Goal: Task Accomplishment & Management: Use online tool/utility

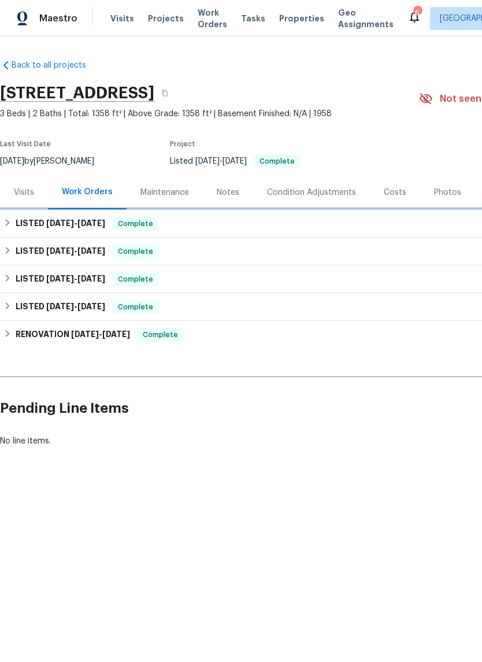
click at [11, 227] on div "LISTED [DATE] - [DATE] Complete" at bounding box center [326, 224] width 646 height 14
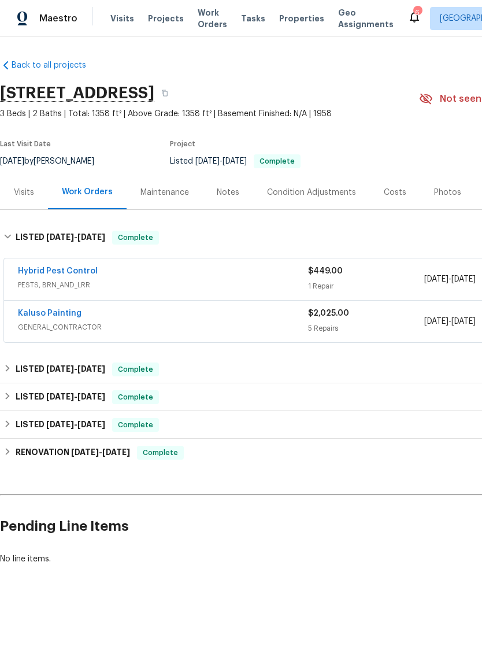
click at [44, 315] on link "Kaluso Painting" at bounding box center [50, 313] width 64 height 8
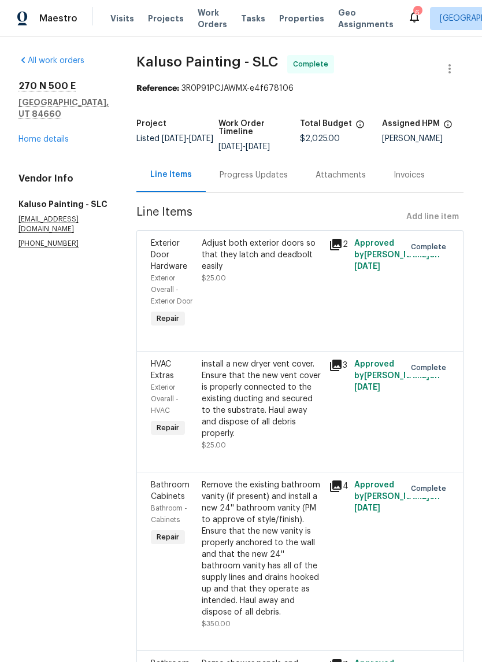
click at [33, 141] on link "Home details" at bounding box center [43, 139] width 50 height 8
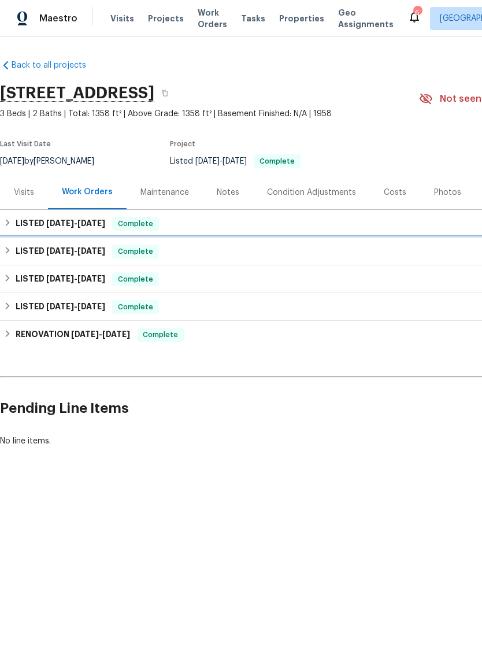
click at [35, 254] on h6 "LISTED 7/10/25 - 7/15/25" at bounding box center [61, 252] width 90 height 14
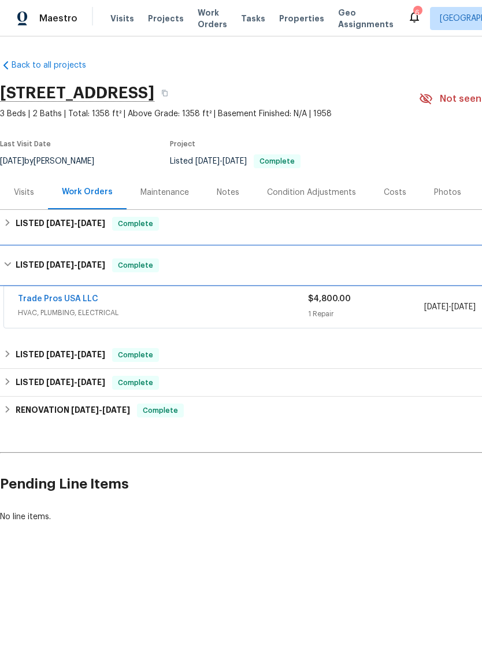
click at [13, 268] on div "LISTED 7/10/25 - 7/15/25 Complete" at bounding box center [326, 265] width 646 height 14
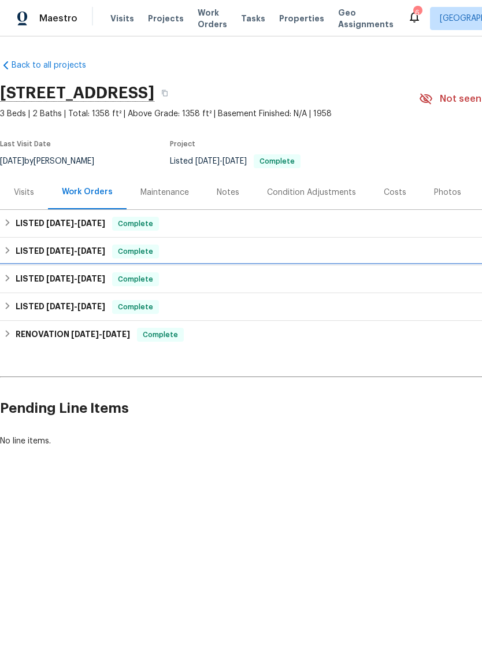
click at [71, 280] on span "[DATE]" at bounding box center [60, 279] width 28 height 8
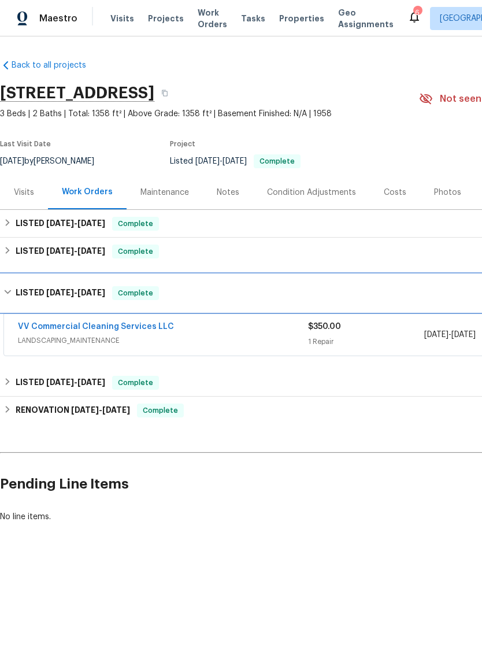
click at [73, 292] on span "[DATE]" at bounding box center [60, 292] width 28 height 8
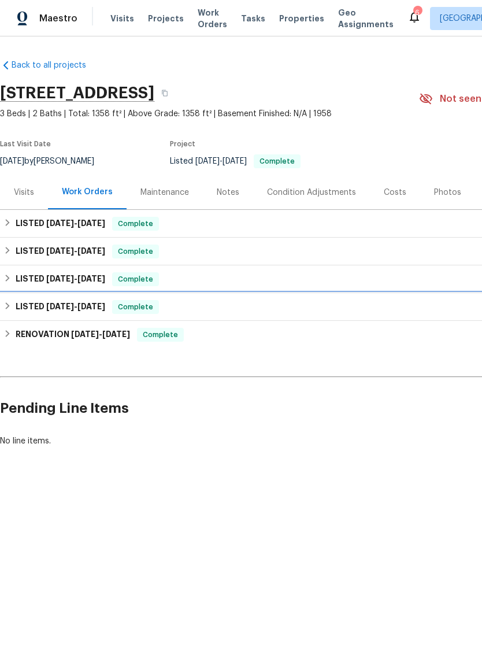
click at [88, 309] on span "[DATE]" at bounding box center [91, 306] width 28 height 8
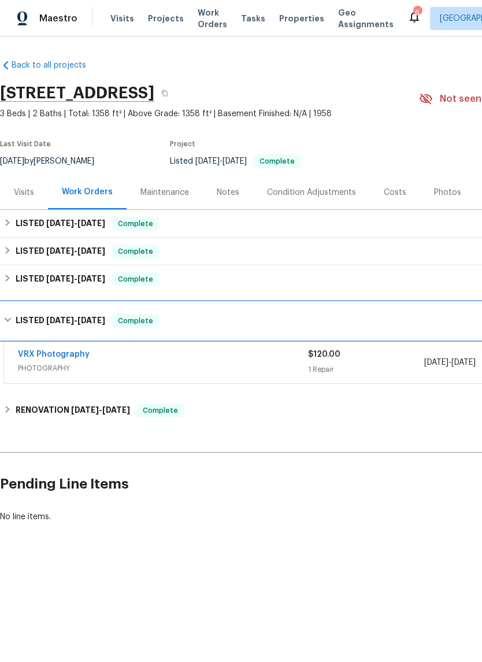
click at [80, 323] on span "6/12/25 - 6/13/25" at bounding box center [75, 320] width 59 height 8
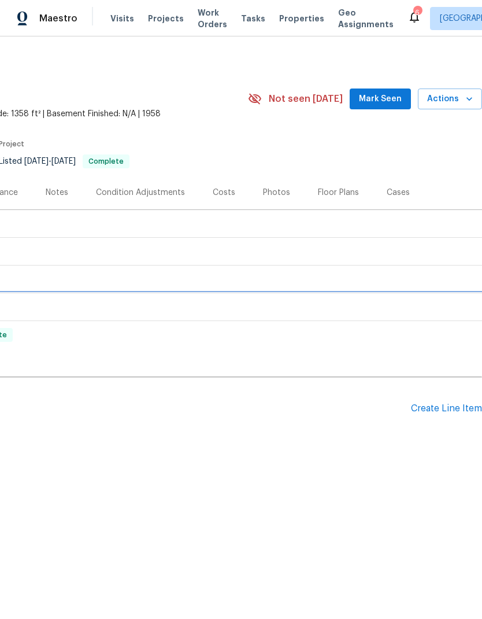
scroll to position [0, 171]
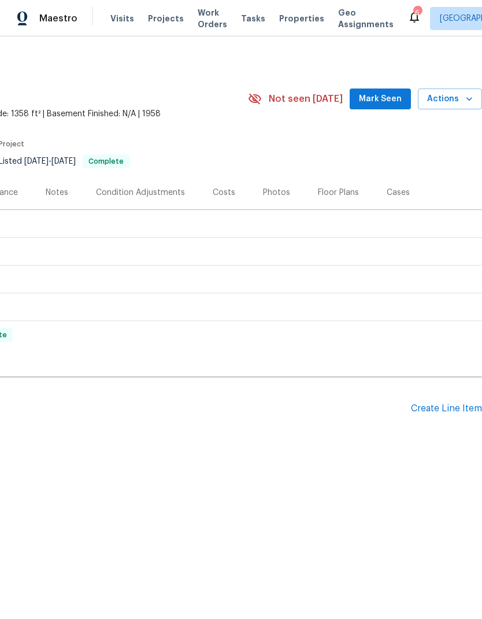
click at [439, 410] on div "Create Line Item" at bounding box center [446, 408] width 71 height 11
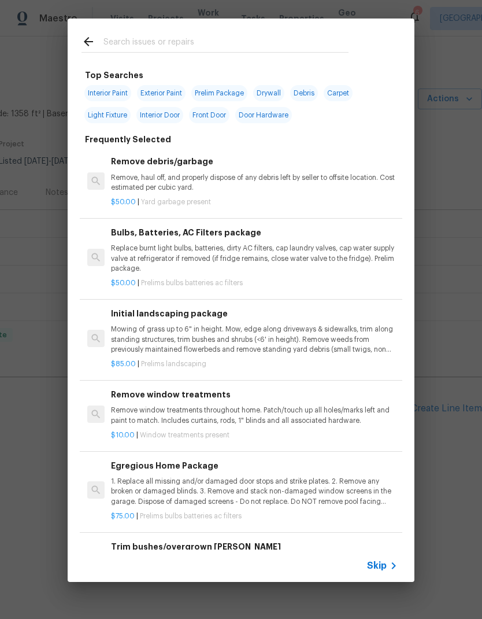
click at [211, 49] on input "text" at bounding box center [225, 43] width 245 height 17
type input "Kitchen"
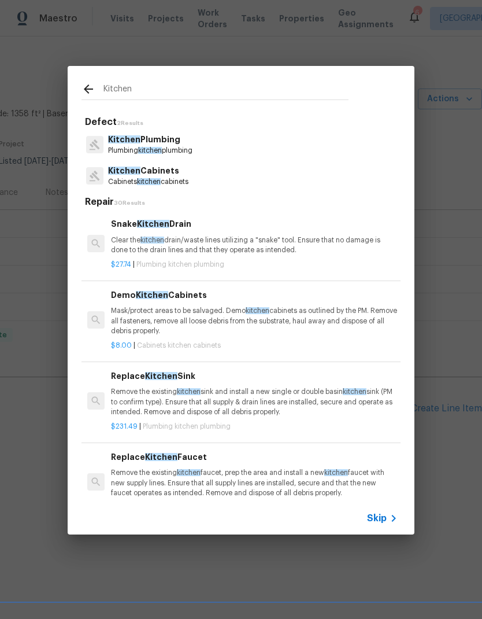
click at [187, 181] on p "Cabinets kitchen cabinets" at bounding box center [148, 182] width 80 height 10
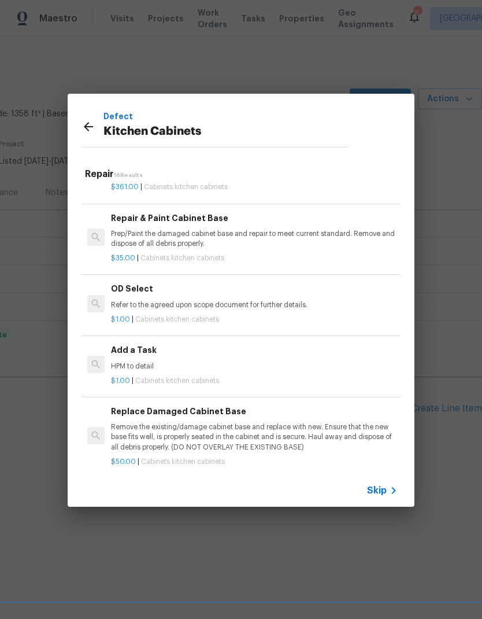
scroll to position [949, 0]
click at [201, 352] on div "Add a Task HPM to detail" at bounding box center [254, 358] width 287 height 28
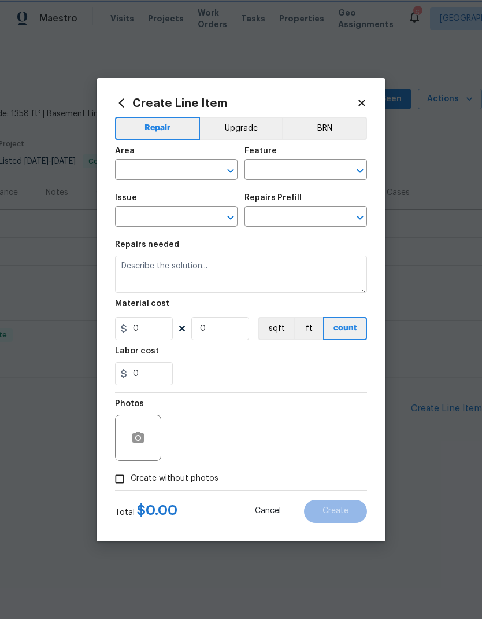
type input "Cabinets"
type input "Kitchen Cabinets"
type textarea "HPM to detail"
type input "1"
type input "Add a Task $1.00"
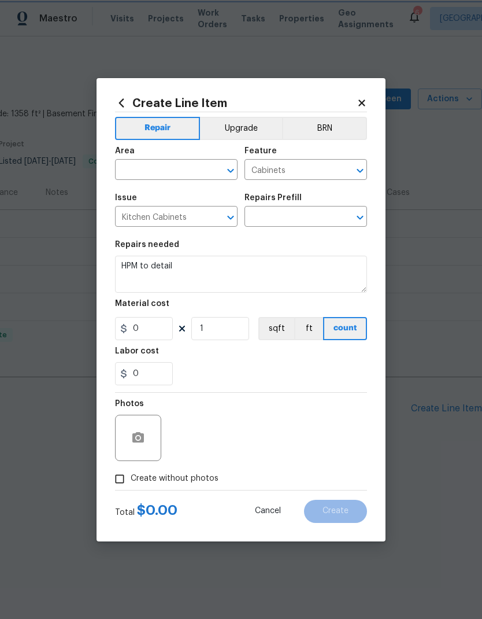
type input "1"
click at [166, 173] on input "text" at bounding box center [160, 171] width 90 height 18
click at [149, 194] on li "Kitchen" at bounding box center [176, 196] width 123 height 19
type input "Kitchen"
click at [362, 249] on div "Repairs needed" at bounding box center [241, 247] width 252 height 15
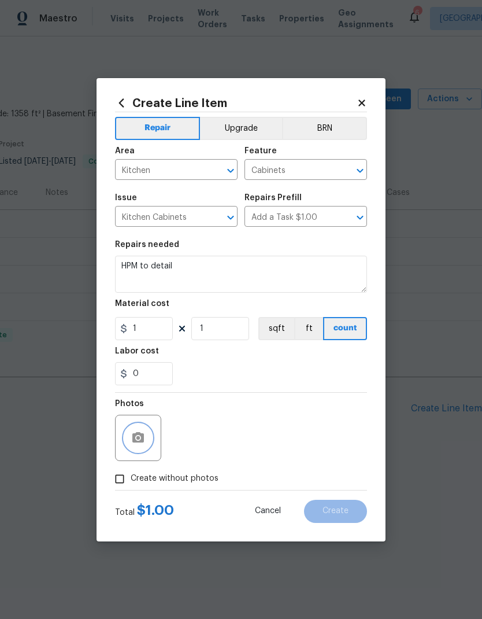
click at [142, 441] on icon "button" at bounding box center [138, 437] width 12 height 10
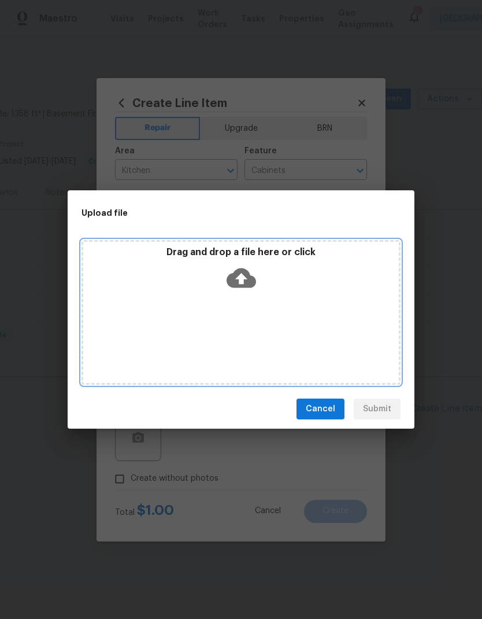
click at [334, 318] on div "Drag and drop a file here or click" at bounding box center [241, 312] width 319 height 145
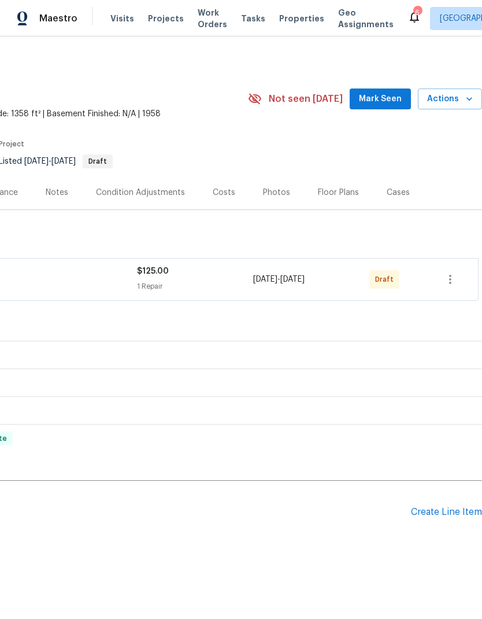
scroll to position [0, 171]
click at [447, 285] on icon "button" at bounding box center [450, 279] width 14 height 14
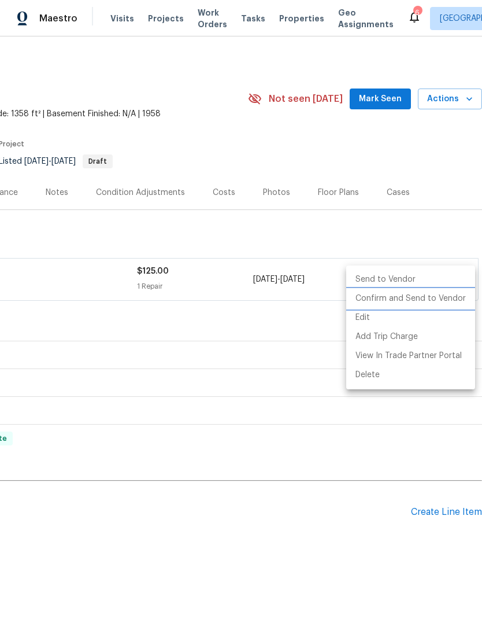
click at [413, 299] on li "Confirm and Send to Vendor" at bounding box center [410, 298] width 129 height 19
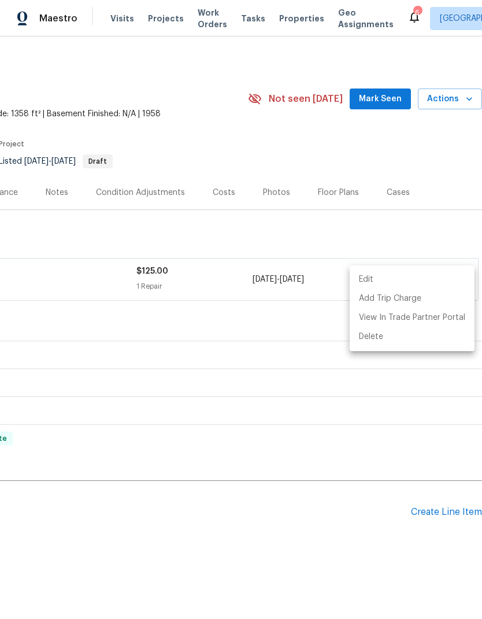
click at [421, 137] on div at bounding box center [241, 309] width 482 height 619
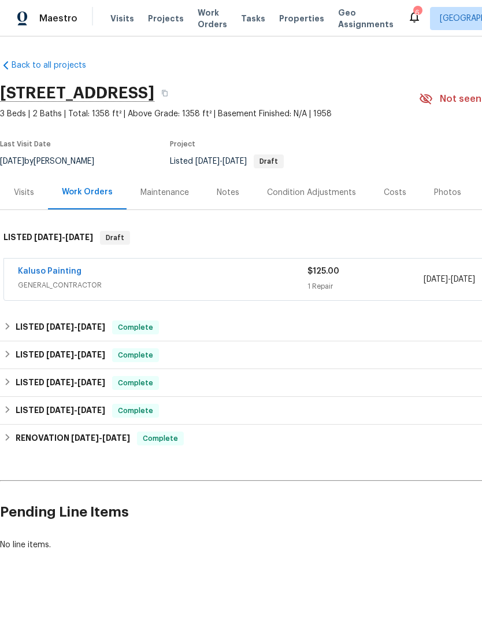
scroll to position [0, 0]
